Goal: Find specific page/section: Find specific page/section

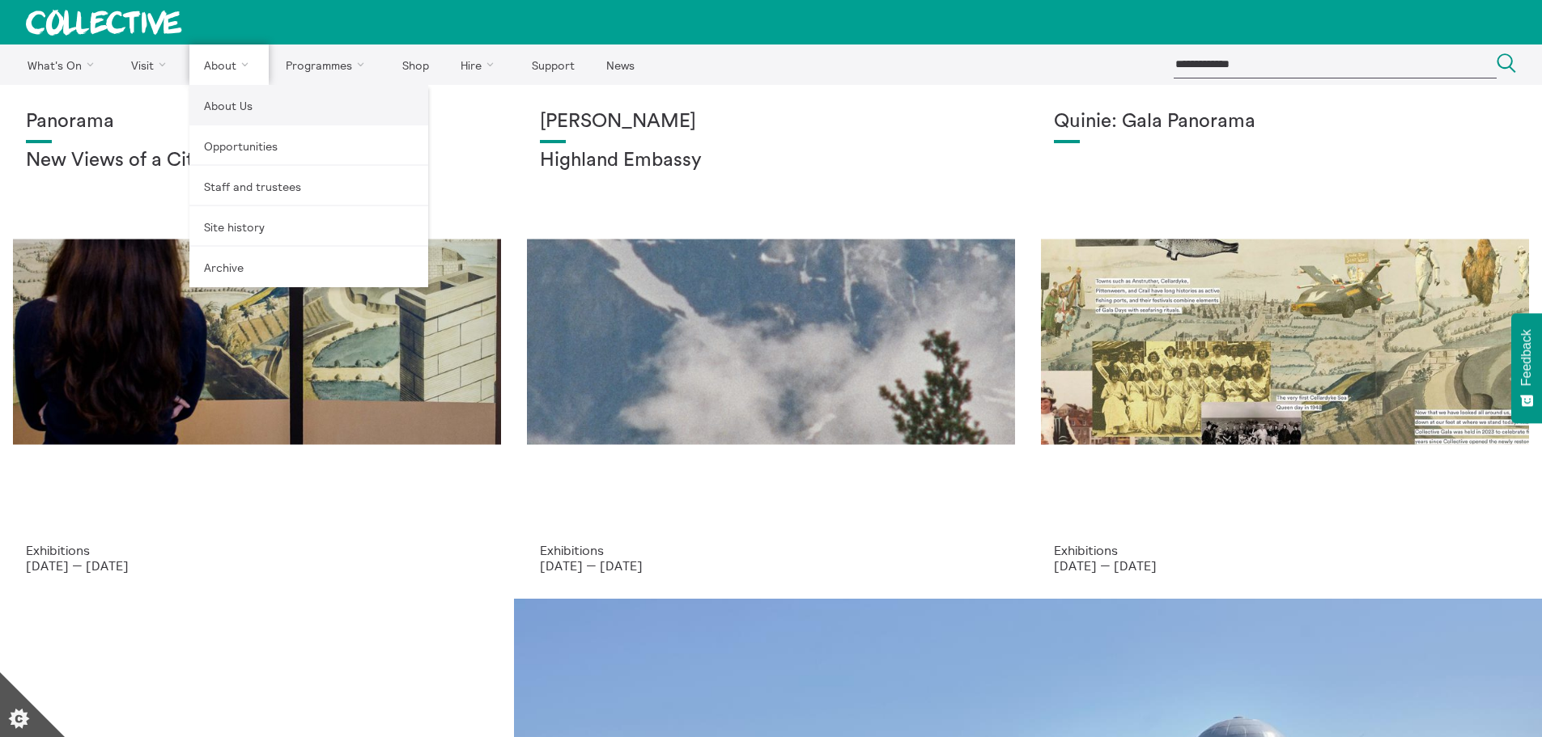
click at [215, 111] on link "About Us" at bounding box center [308, 105] width 239 height 40
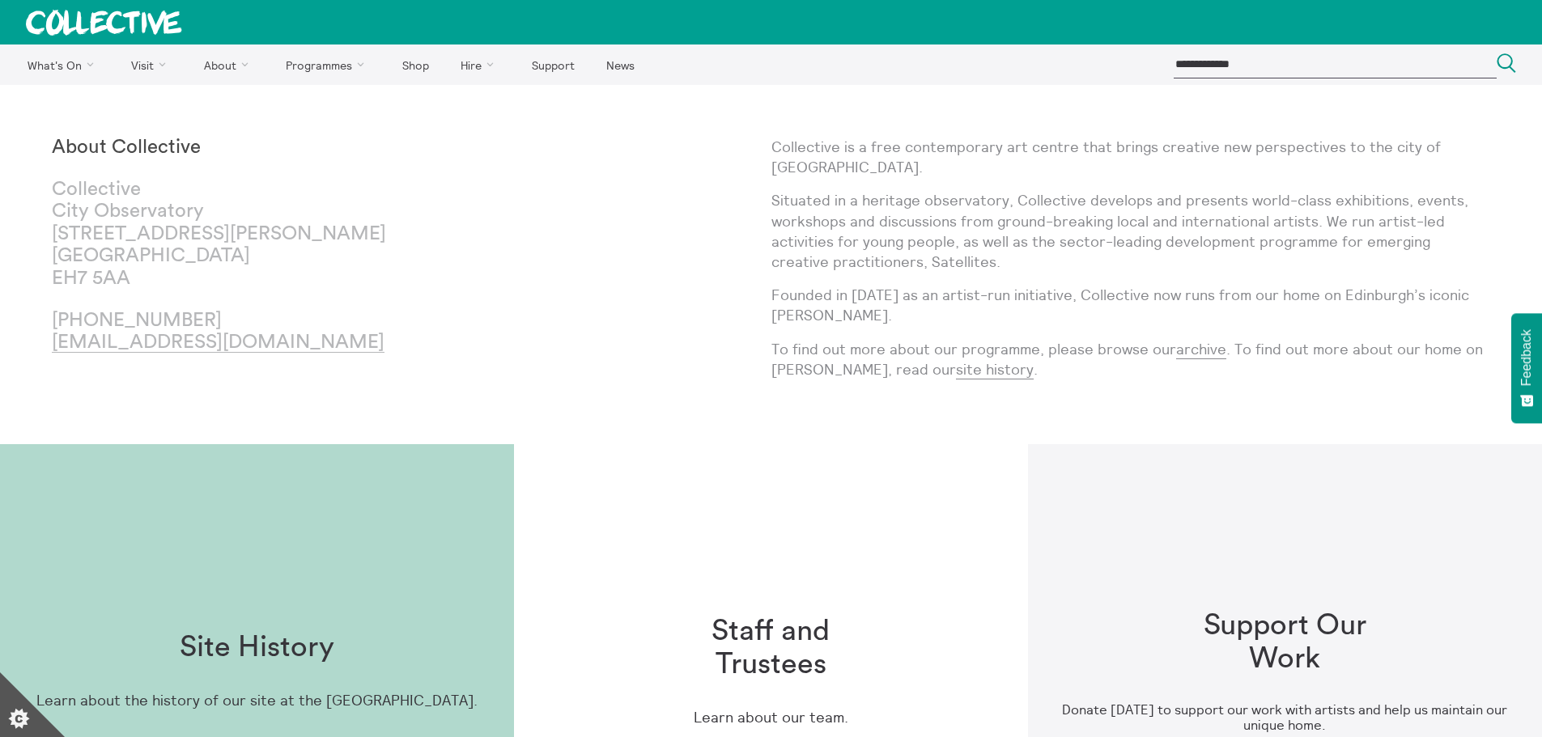
click at [767, 676] on h1 "Staff and Trustees" at bounding box center [770, 648] width 207 height 67
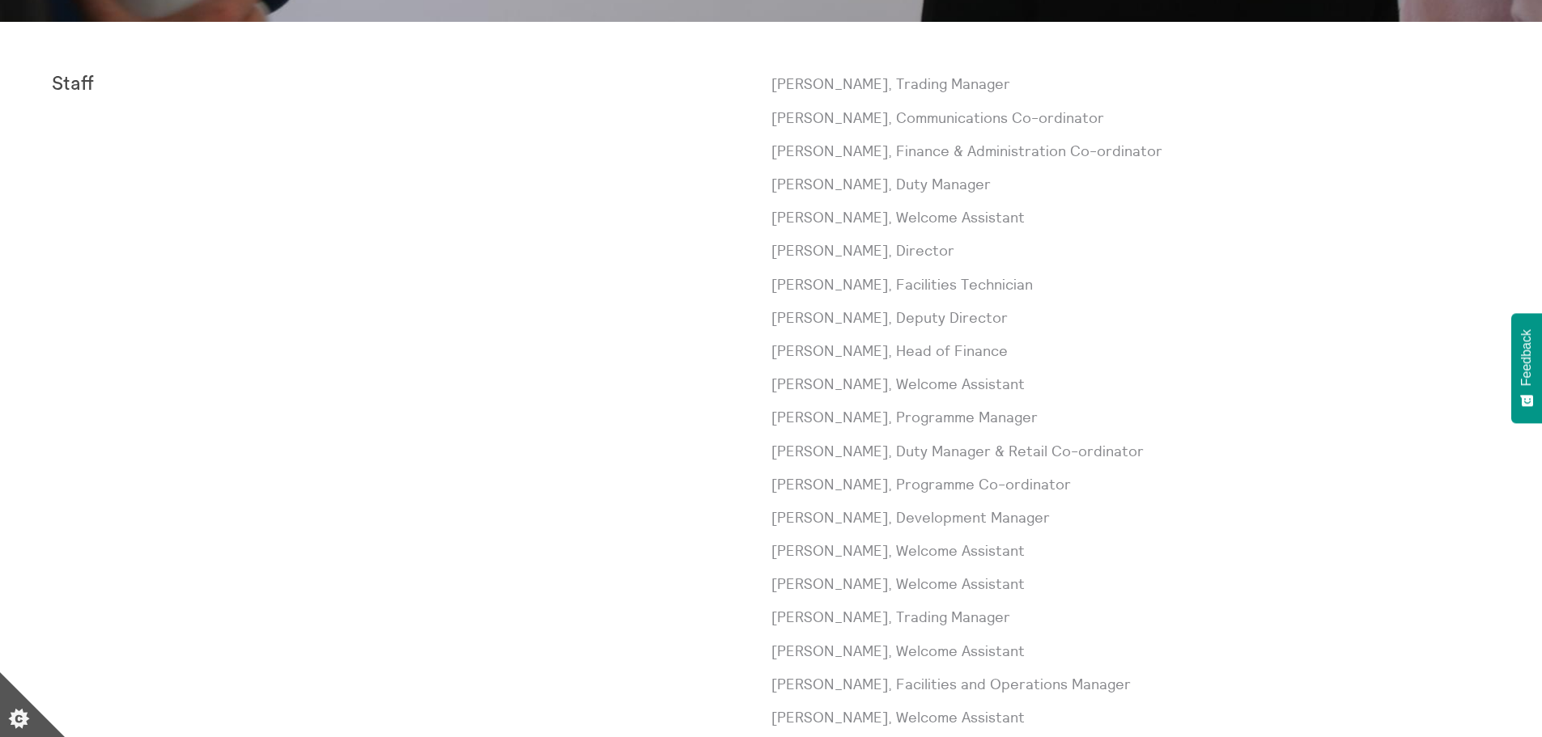
scroll to position [728, 0]
